Goal: Book appointment/travel/reservation

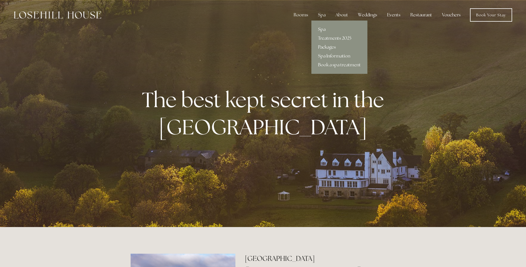
click at [324, 30] on link "Spa" at bounding box center [339, 29] width 56 height 9
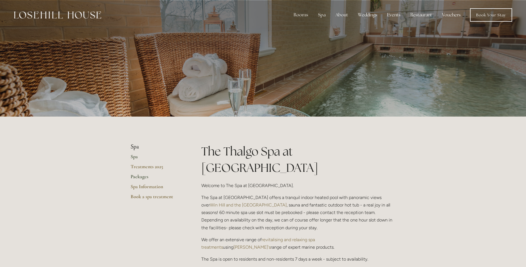
click at [144, 177] on link "Packages" at bounding box center [157, 178] width 53 height 10
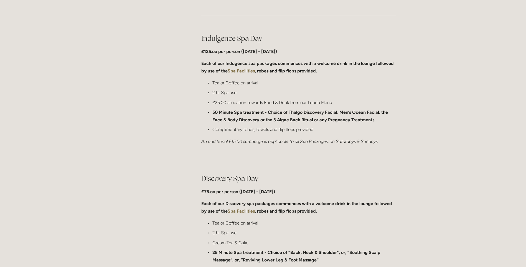
scroll to position [305, 0]
